Goal: Task Accomplishment & Management: Complete application form

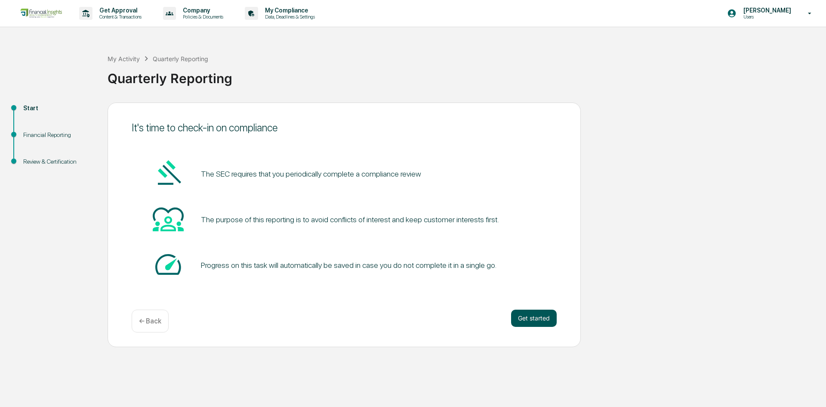
click at [533, 314] on button "Get started" at bounding box center [534, 317] width 46 height 17
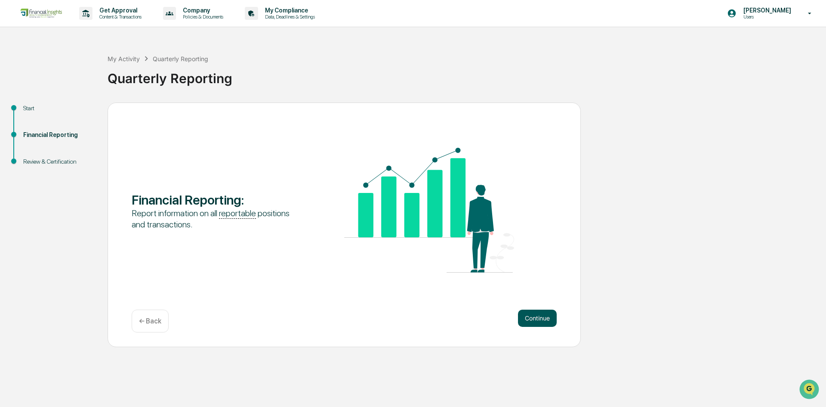
click at [534, 321] on button "Continue" at bounding box center [537, 317] width 39 height 17
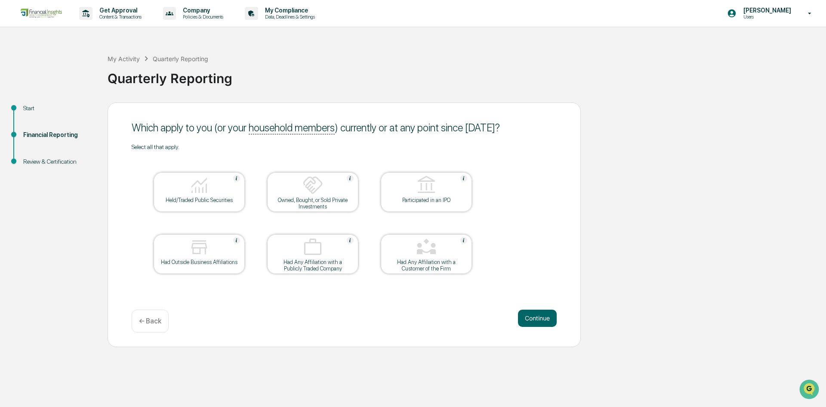
click at [208, 194] on img at bounding box center [199, 185] width 21 height 21
click at [527, 314] on button "Continue" at bounding box center [537, 317] width 39 height 17
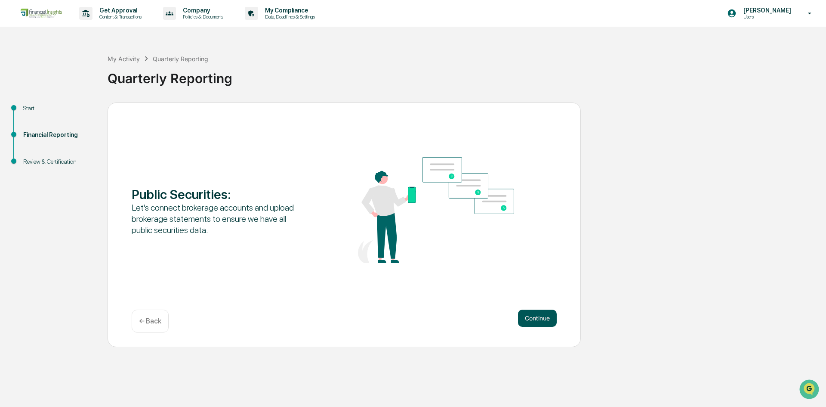
click at [551, 322] on button "Continue" at bounding box center [537, 317] width 39 height 17
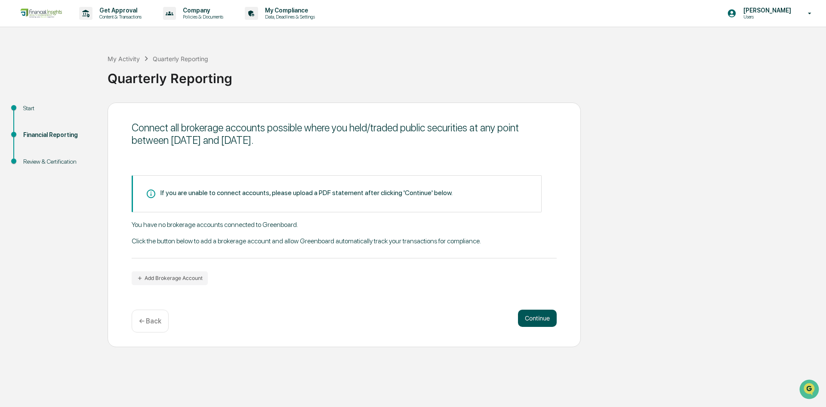
click at [534, 318] on button "Continue" at bounding box center [537, 317] width 39 height 17
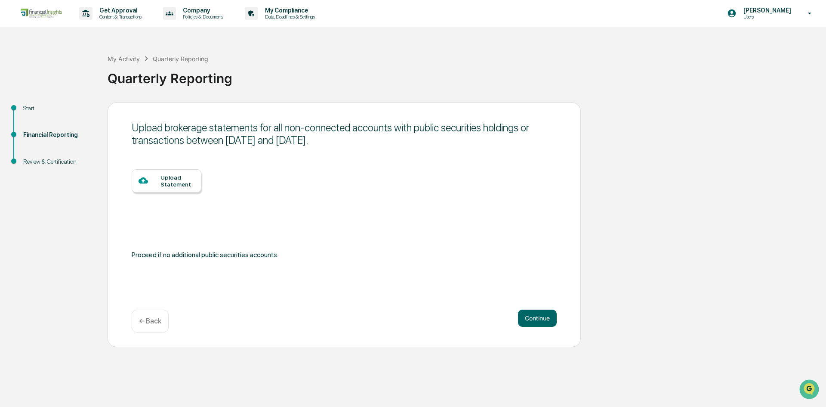
click at [167, 179] on div "Upload Statement" at bounding box center [177, 181] width 34 height 14
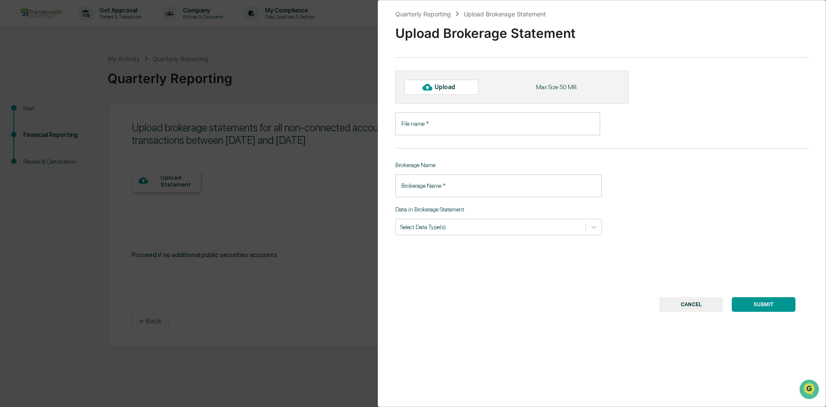
click at [182, 221] on div "Quarterly Reporting Upload Brokerage Statement Upload Brokerage Statement Uploa…" at bounding box center [413, 203] width 826 height 407
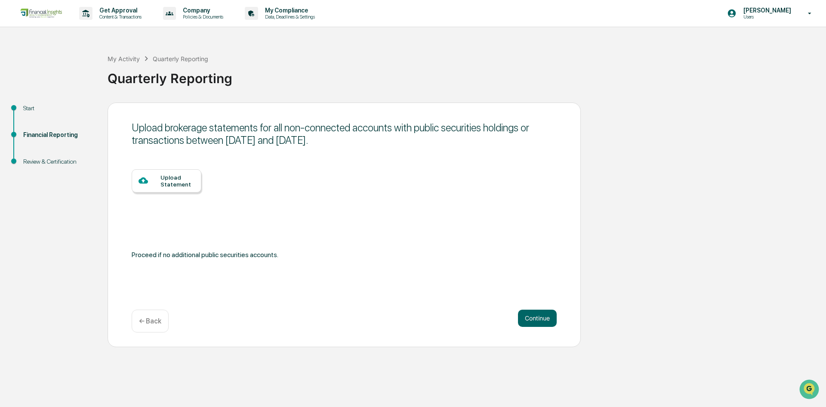
click at [166, 181] on div "Upload Statement" at bounding box center [177, 181] width 34 height 14
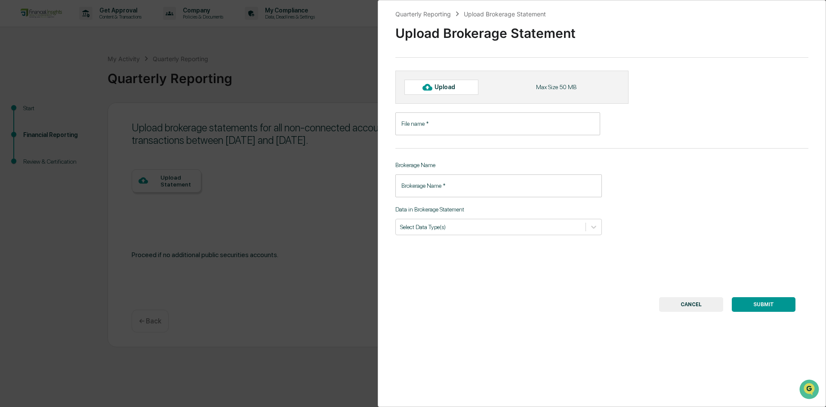
click at [456, 94] on div "Upload" at bounding box center [441, 87] width 74 height 15
type input "**********"
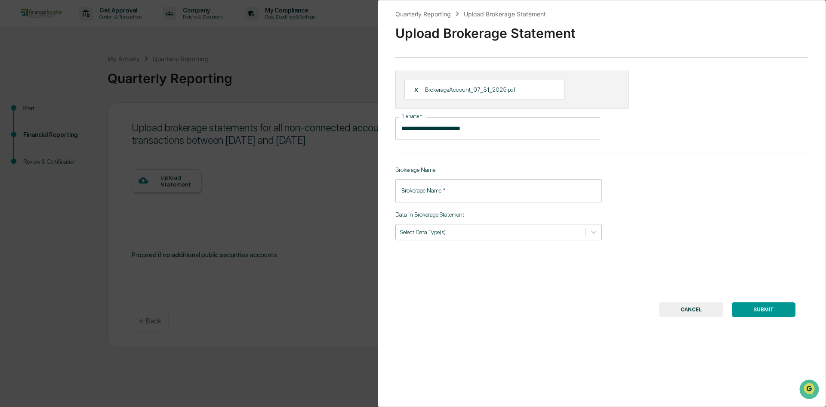
click at [422, 238] on div "Select Data Type(s)" at bounding box center [498, 232] width 207 height 16
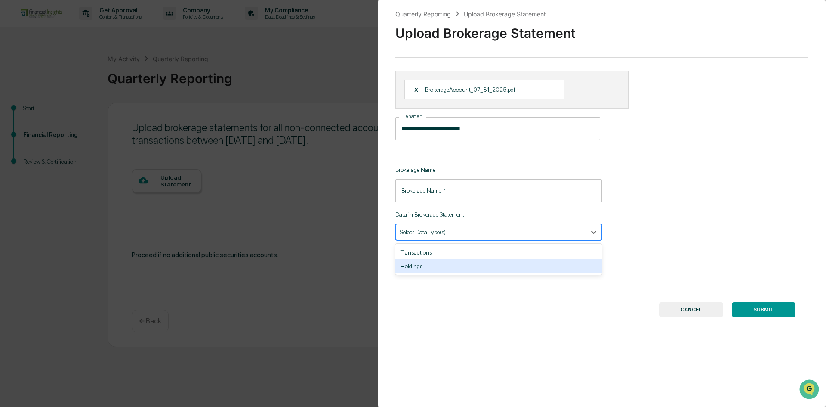
click at [416, 268] on div "Holdings" at bounding box center [498, 266] width 207 height 14
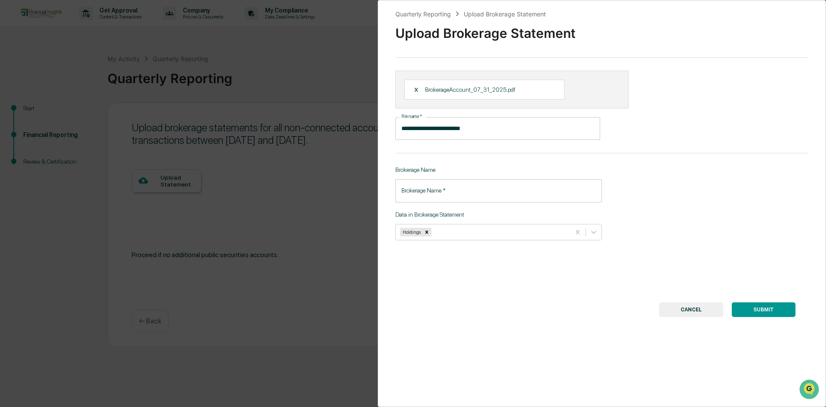
click at [466, 268] on div "**********" at bounding box center [602, 203] width 448 height 407
click at [746, 314] on button "SUBMIT" at bounding box center [764, 309] width 64 height 15
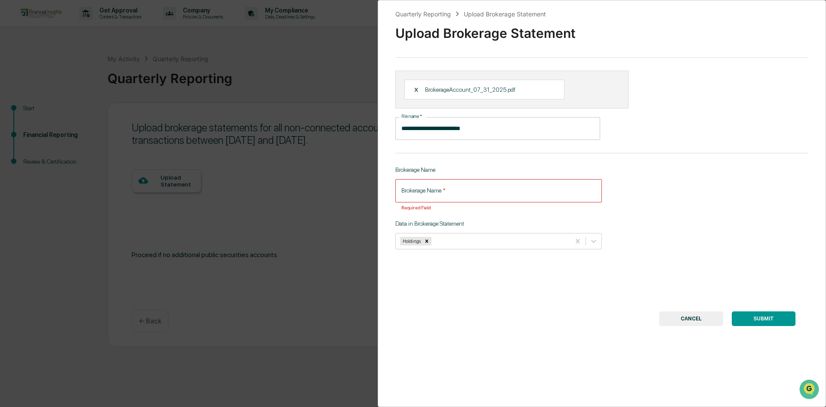
click at [448, 199] on input "Brokerage Name   *" at bounding box center [498, 190] width 207 height 23
click at [450, 195] on input "Brokerage Name   *" at bounding box center [498, 190] width 207 height 23
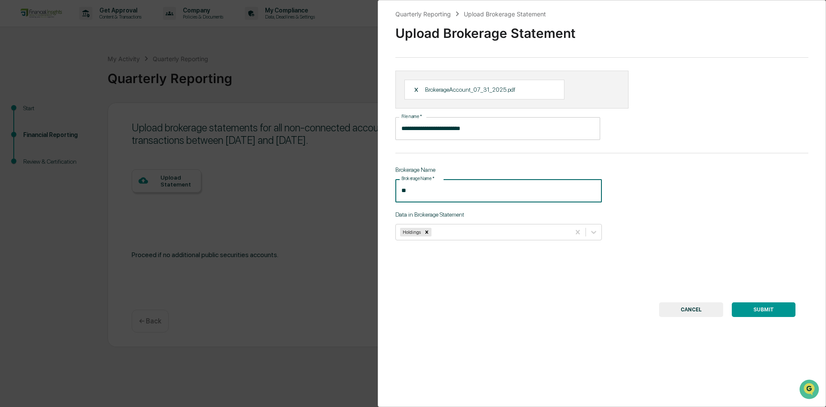
type input "*"
type input "******"
click at [459, 311] on div "SUBMIT CANCEL" at bounding box center [601, 309] width 387 height 15
click at [755, 305] on button "SUBMIT" at bounding box center [764, 309] width 64 height 15
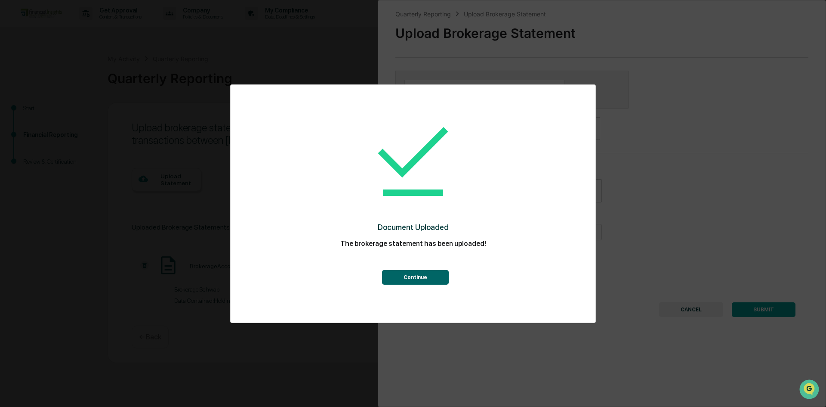
click at [392, 283] on button "Continue" at bounding box center [415, 277] width 67 height 15
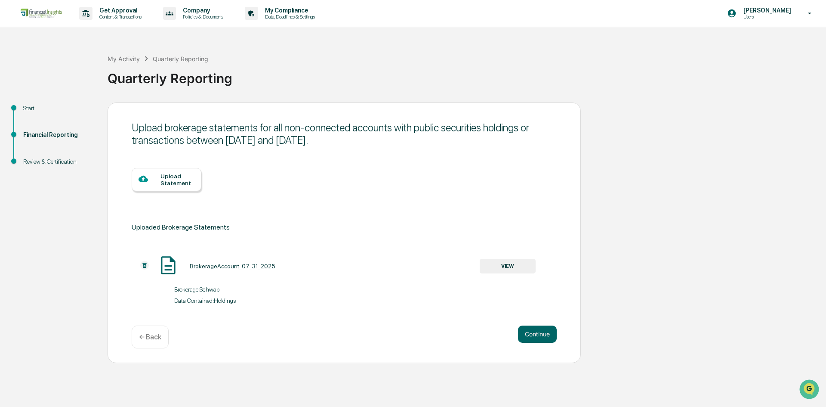
click at [166, 182] on div "Upload Statement" at bounding box center [177, 180] width 34 height 14
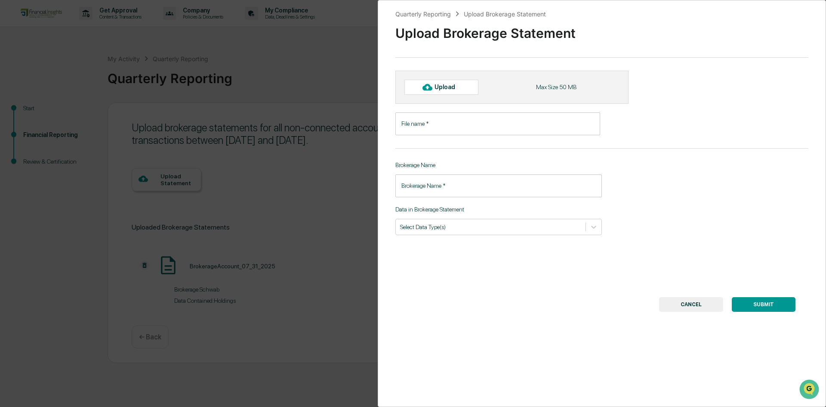
click at [436, 85] on div "Upload" at bounding box center [449, 86] width 28 height 7
type input "**********"
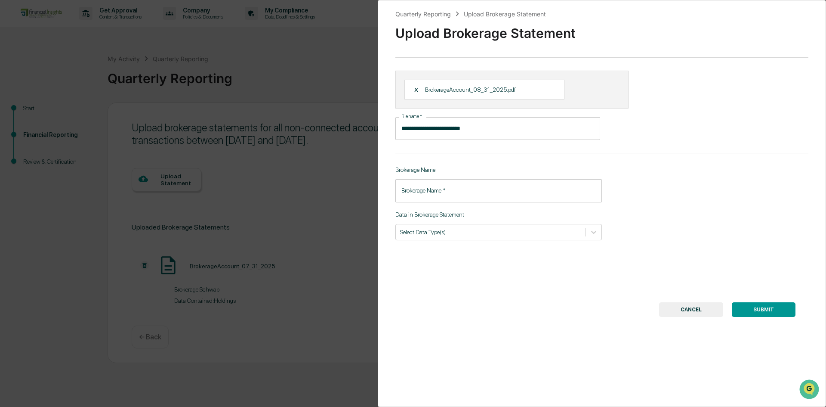
click at [454, 246] on div "**********" at bounding box center [602, 203] width 448 height 407
click at [453, 237] on div "Select Data Type(s)" at bounding box center [491, 232] width 190 height 12
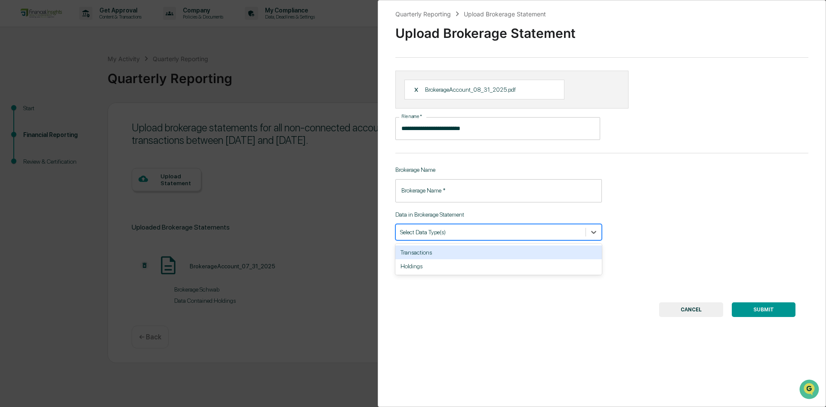
click at [444, 253] on div "Transactions" at bounding box center [498, 252] width 207 height 14
click at [435, 192] on input "Brokerage Name   *" at bounding box center [498, 190] width 207 height 23
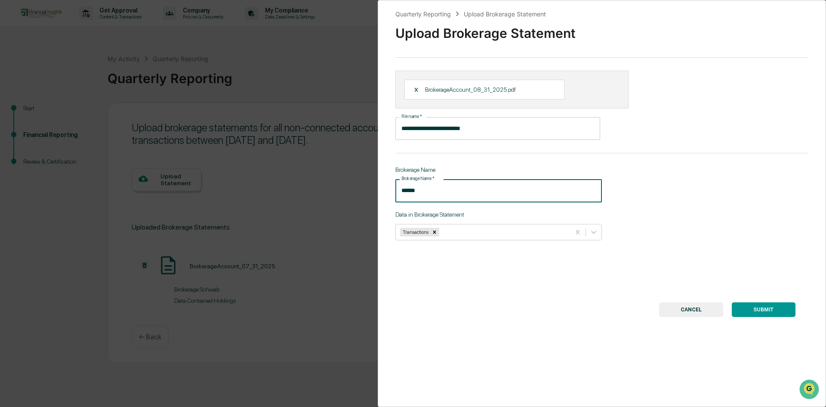
type input "******"
click at [744, 305] on button "SUBMIT" at bounding box center [764, 309] width 64 height 15
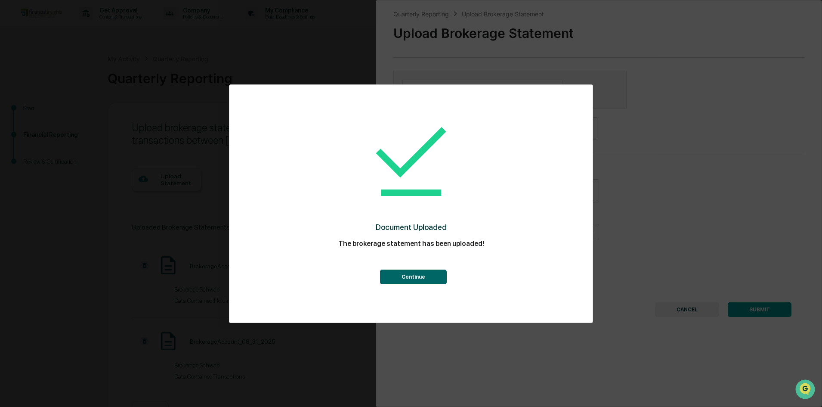
click at [396, 277] on button "Continue" at bounding box center [413, 276] width 67 height 15
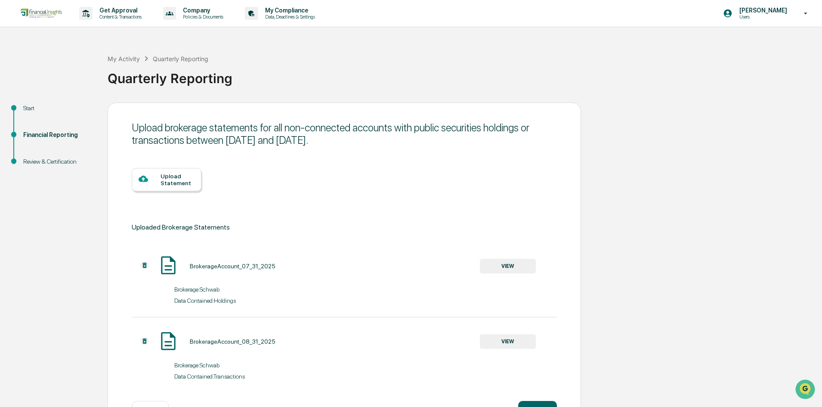
click at [142, 180] on icon at bounding box center [143, 179] width 9 height 6
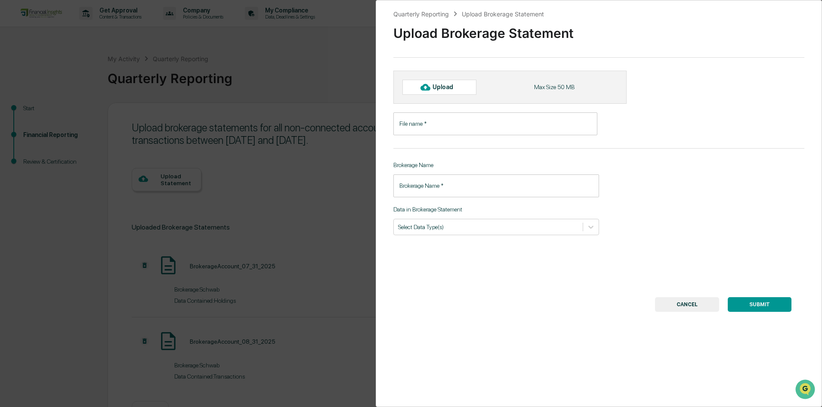
click at [421, 75] on div "Upload Max Size 50 MB" at bounding box center [509, 87] width 233 height 33
click at [420, 86] on div at bounding box center [425, 87] width 14 height 14
type input "**********"
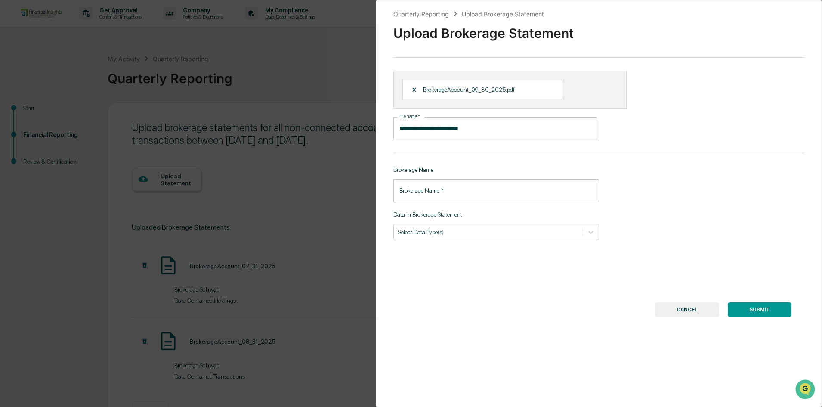
click at [489, 193] on input "Brokerage Name   *" at bounding box center [496, 190] width 206 height 23
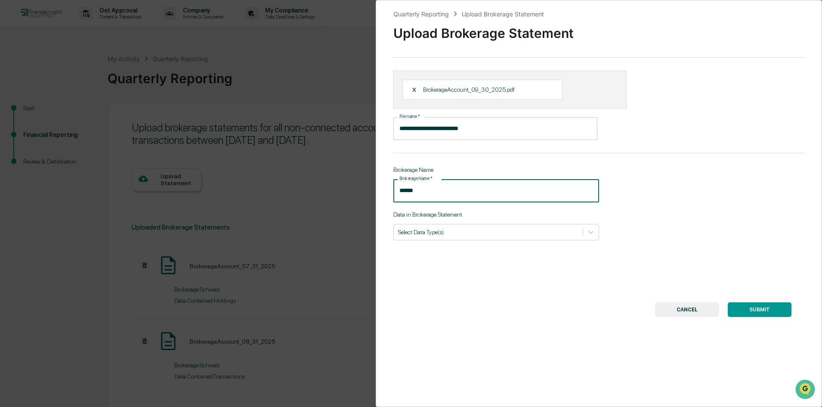
type input "******"
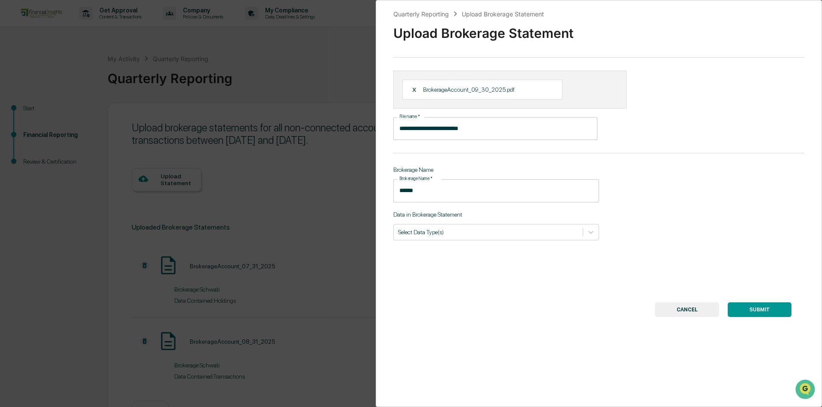
click at [514, 246] on div "**********" at bounding box center [599, 203] width 446 height 407
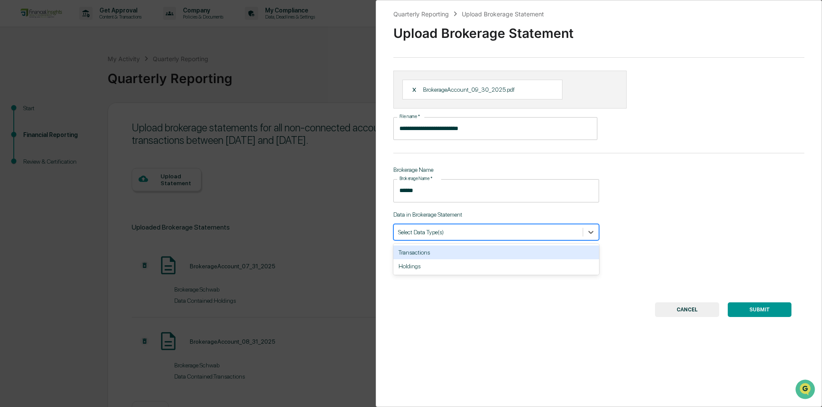
click at [518, 238] on div "Select Data Type(s)" at bounding box center [496, 232] width 206 height 16
click at [512, 269] on div "Holdings" at bounding box center [496, 266] width 206 height 14
click at [758, 310] on button "SUBMIT" at bounding box center [759, 309] width 64 height 15
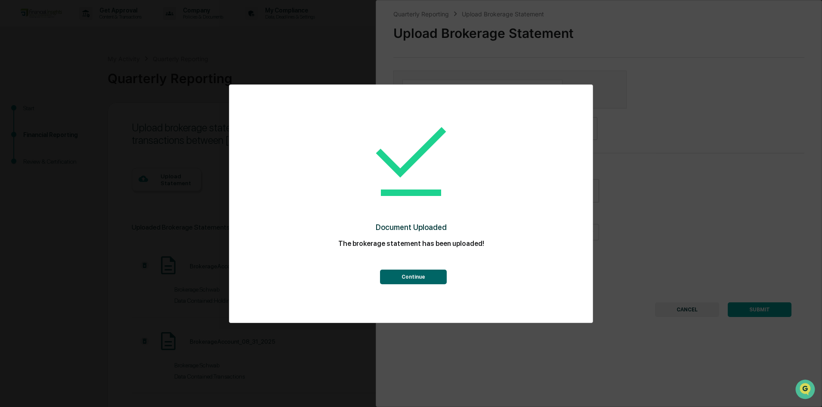
click at [410, 282] on button "Continue" at bounding box center [413, 276] width 67 height 15
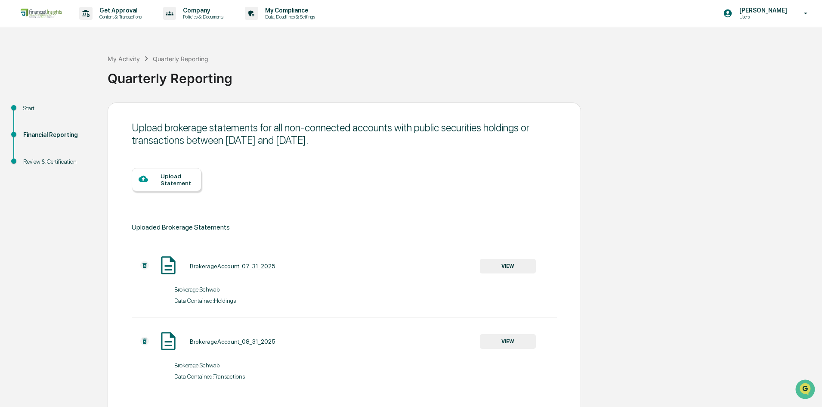
scroll to position [107, 0]
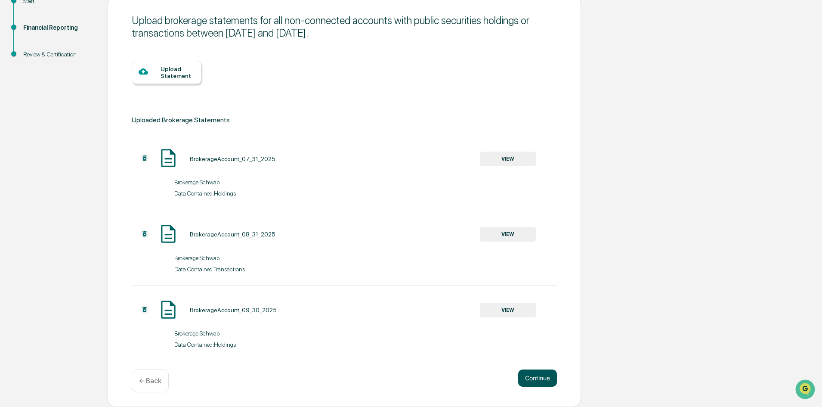
click at [529, 374] on button "Continue" at bounding box center [537, 377] width 39 height 17
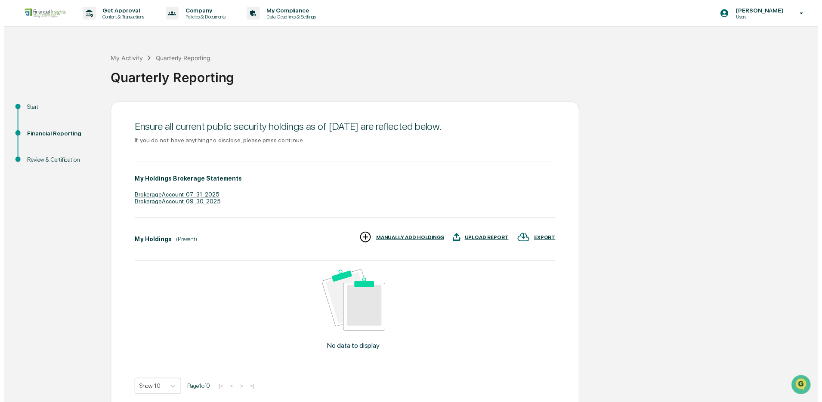
scroll to position [38, 0]
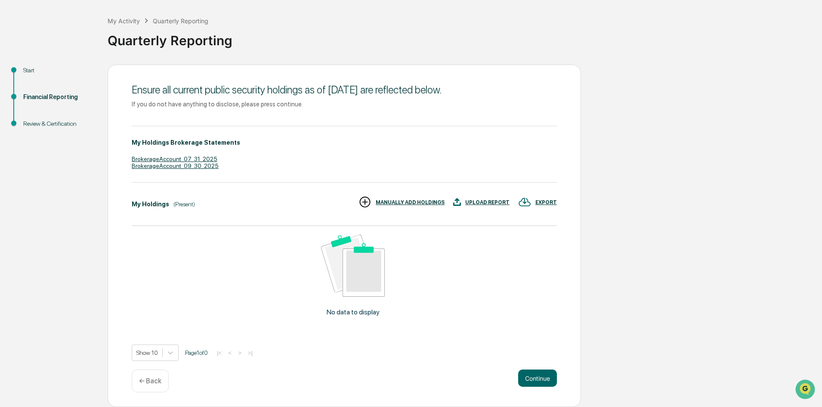
click at [533, 377] on button "Continue" at bounding box center [537, 377] width 39 height 17
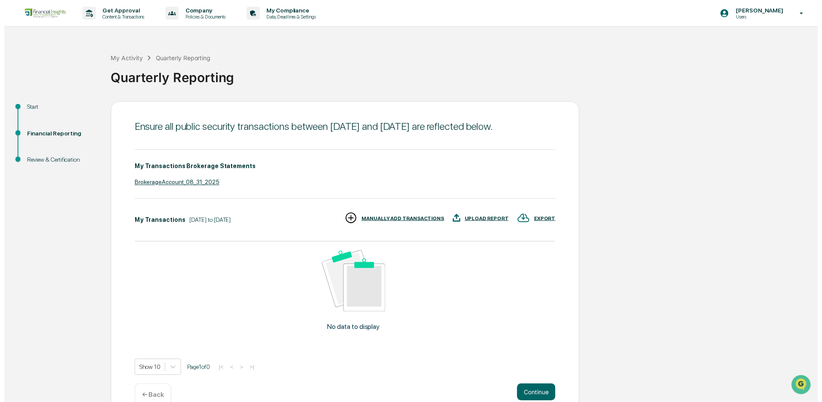
scroll to position [31, 0]
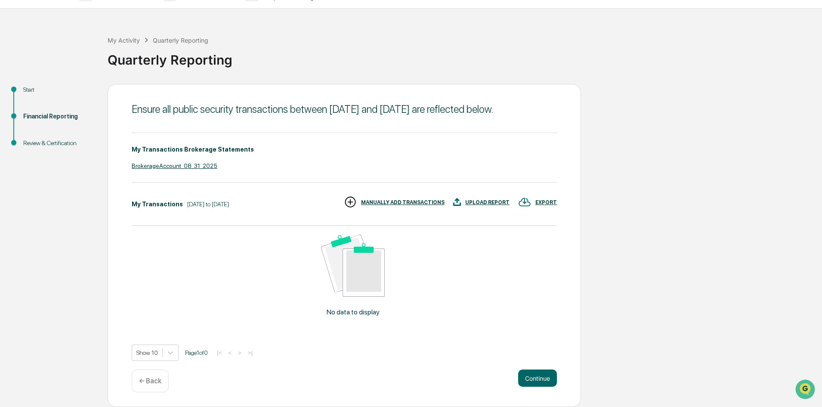
click at [532, 380] on button "Continue" at bounding box center [537, 377] width 39 height 17
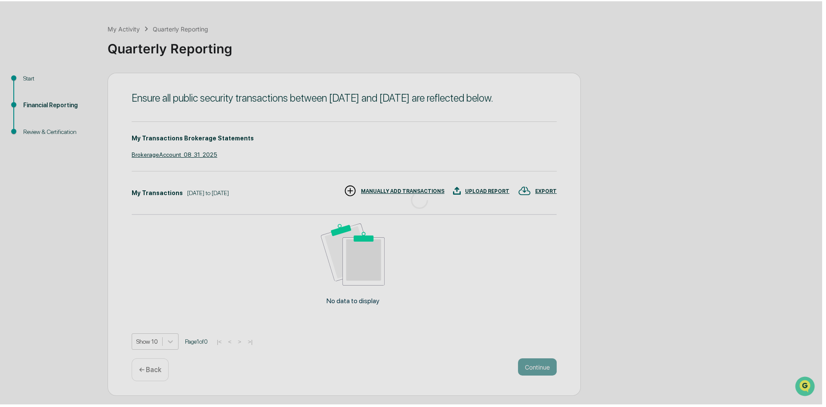
scroll to position [0, 0]
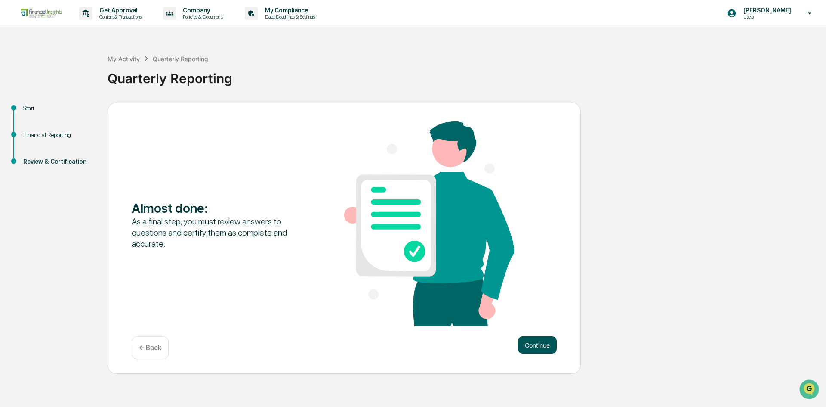
click at [529, 343] on button "Continue" at bounding box center [537, 344] width 39 height 17
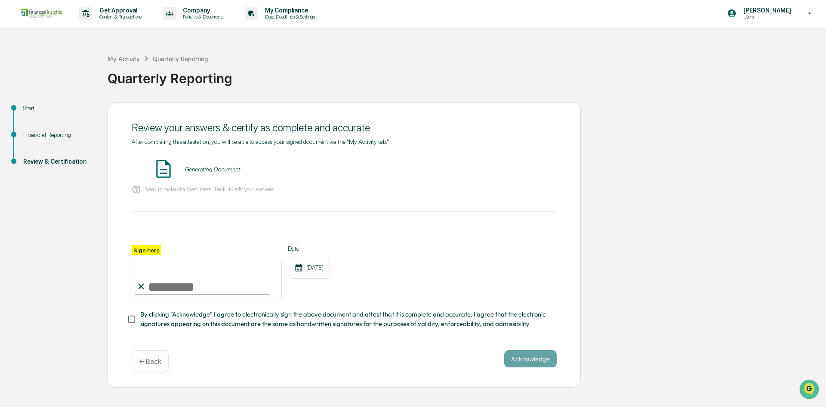
click at [200, 280] on input "Sign here" at bounding box center [207, 279] width 150 height 41
type input "**********"
click at [523, 359] on button "Acknowledge" at bounding box center [530, 358] width 52 height 17
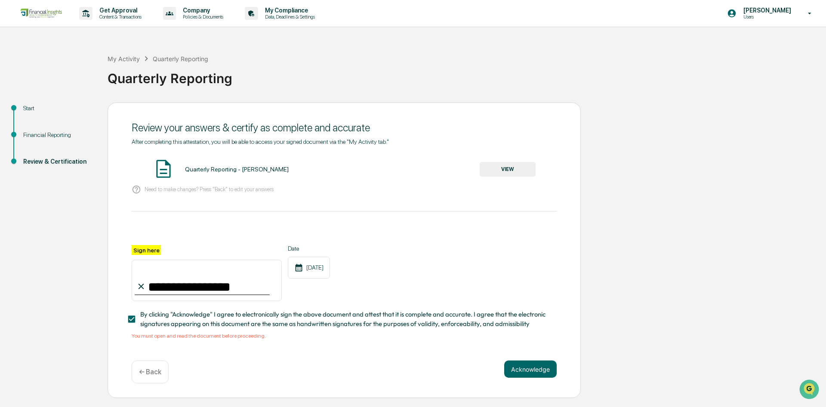
click at [357, 318] on span "By clicking "Acknowledge" I agree to electronically sign the above document and…" at bounding box center [345, 318] width 410 height 19
click at [213, 334] on div "**********" at bounding box center [344, 292] width 425 height 94
click at [213, 322] on span "By clicking "Acknowledge" I agree to electronically sign the above document and…" at bounding box center [345, 318] width 410 height 19
click at [142, 339] on div "You must open and read the document before proceeding." at bounding box center [344, 336] width 425 height 6
click at [511, 164] on button "VIEW" at bounding box center [508, 169] width 56 height 15
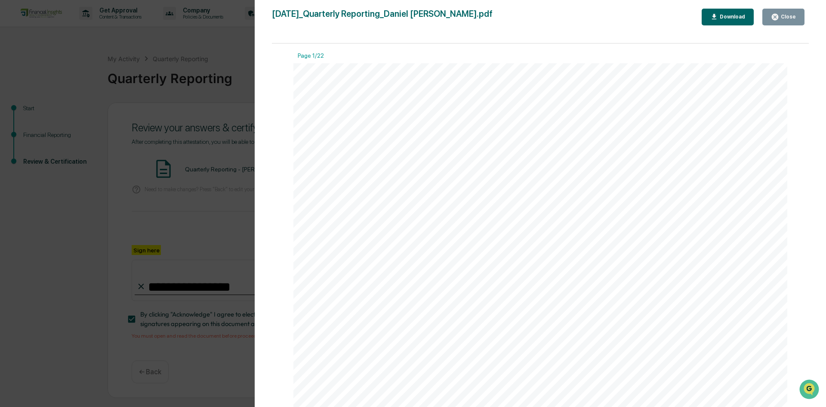
click at [778, 16] on icon "button" at bounding box center [775, 17] width 6 height 6
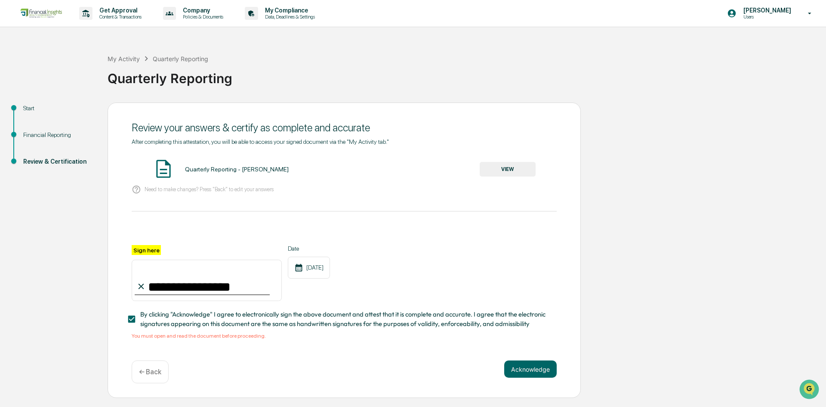
click at [522, 381] on div "Acknowledge ← Back" at bounding box center [344, 371] width 425 height 23
click at [522, 372] on button "Acknowledge" at bounding box center [530, 368] width 52 height 17
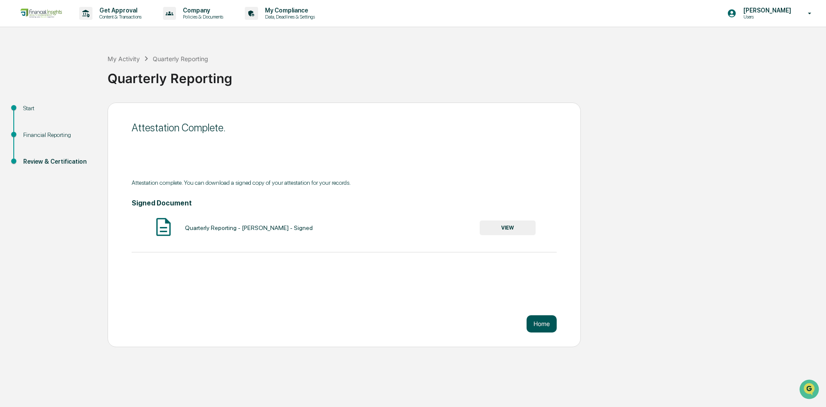
click at [545, 319] on button "Home" at bounding box center [542, 323] width 30 height 17
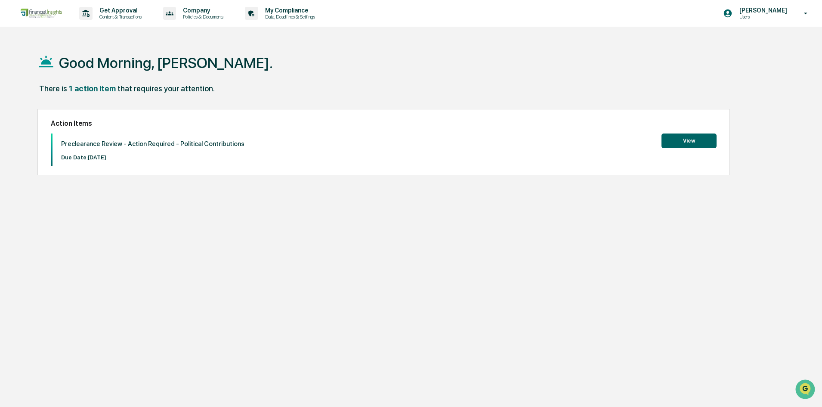
click at [661, 132] on div "Action Items Preclearance Review - Action Required - Political Contributions Du…" at bounding box center [383, 142] width 692 height 66
click at [666, 139] on button "View" at bounding box center [688, 140] width 55 height 15
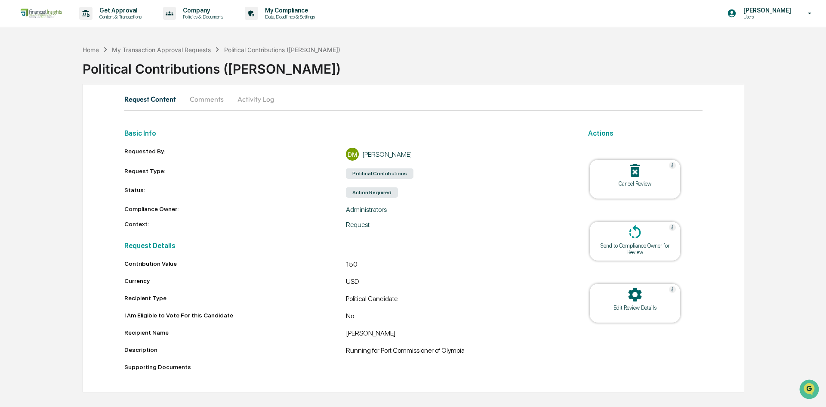
click at [612, 243] on div "Send to Compliance Owner for Review" at bounding box center [634, 248] width 77 height 13
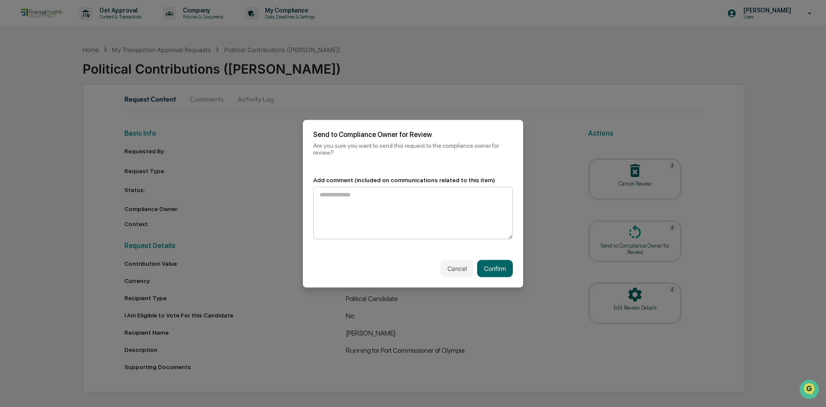
click at [390, 217] on textarea at bounding box center [413, 212] width 200 height 52
type textarea "**********"
click at [493, 262] on button "Confirm" at bounding box center [495, 267] width 36 height 17
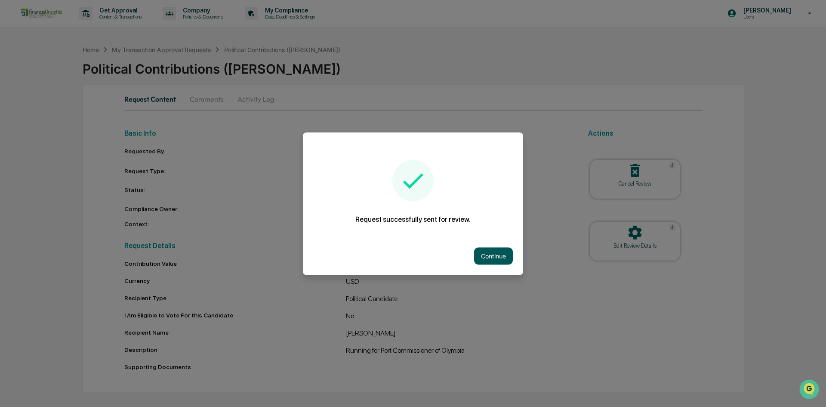
click at [489, 250] on button "Continue" at bounding box center [493, 255] width 39 height 17
